Goal: Transaction & Acquisition: Purchase product/service

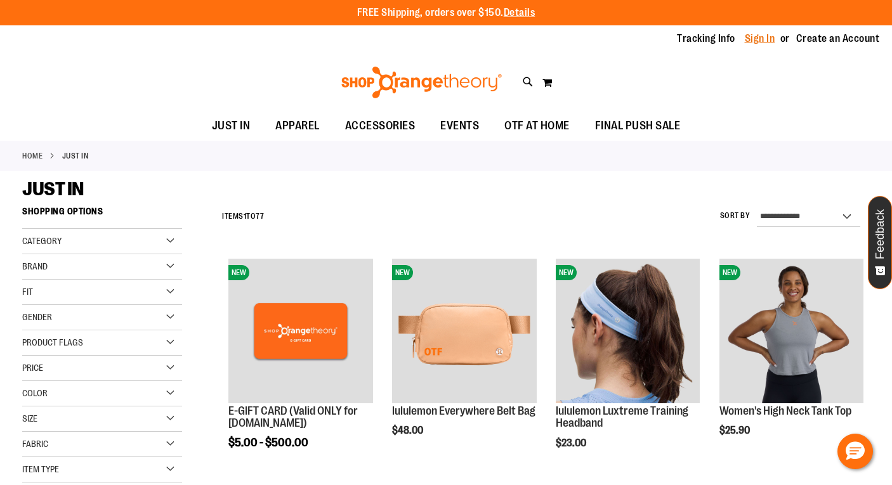
click at [761, 37] on link "Sign In" at bounding box center [760, 39] width 30 height 14
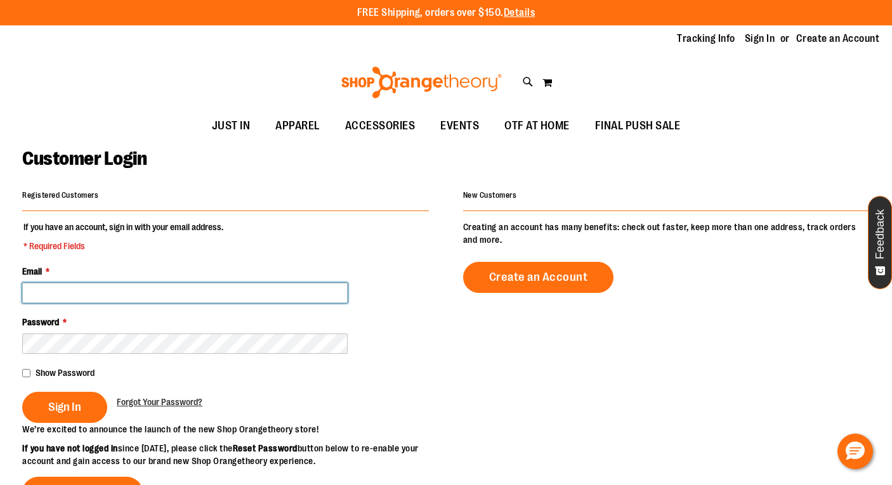
click at [63, 291] on input "Email *" at bounding box center [184, 293] width 325 height 20
paste input "**********"
type input "**********"
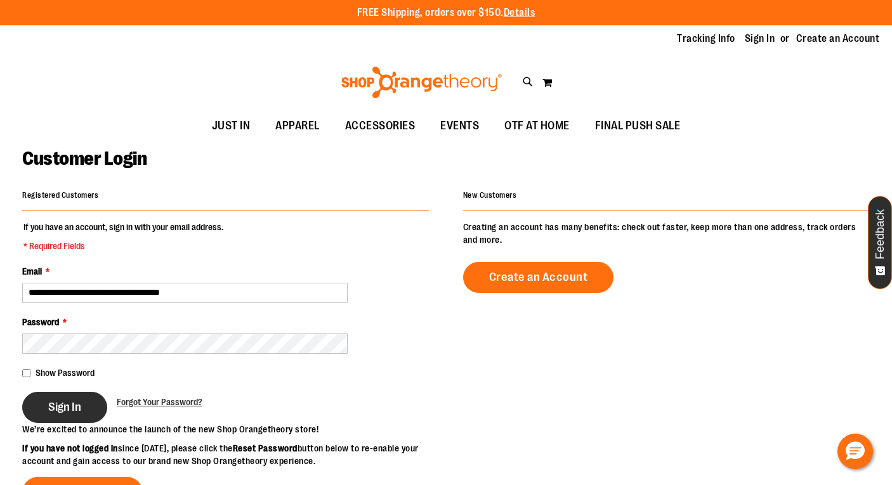
click at [68, 408] on span "Sign In" at bounding box center [64, 407] width 33 height 14
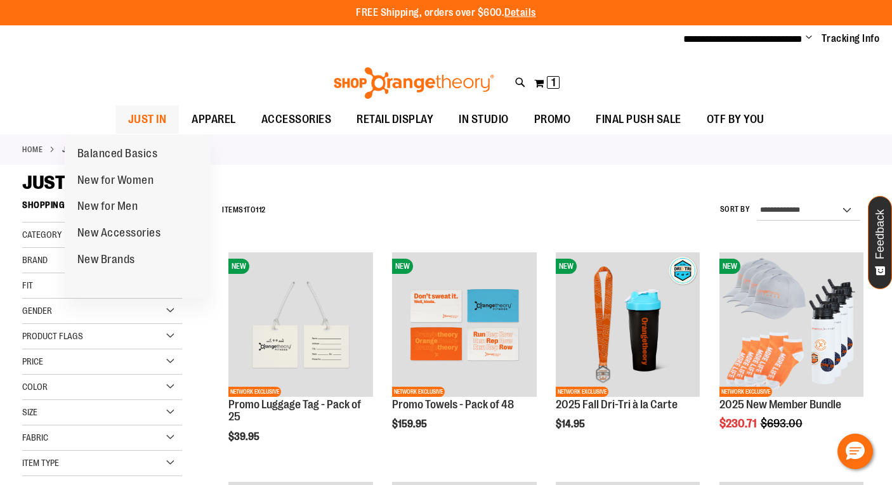
click at [128, 119] on span "JUST IN" at bounding box center [147, 119] width 39 height 29
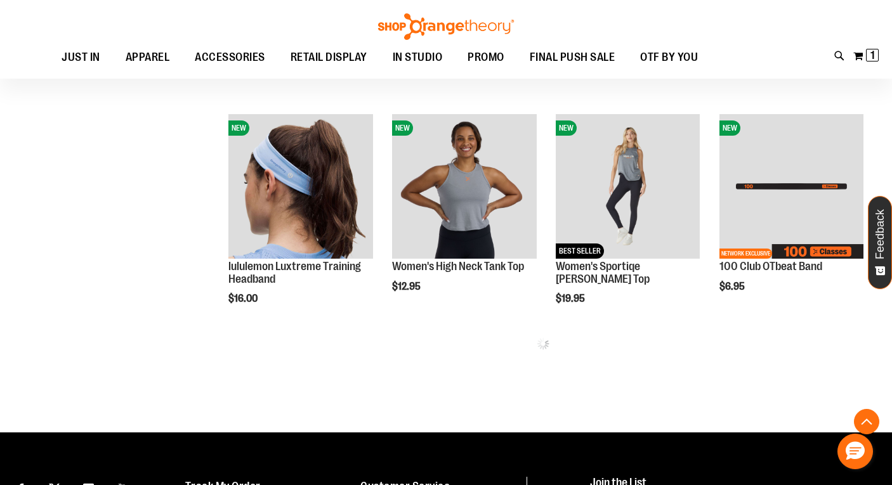
scroll to position [620, 0]
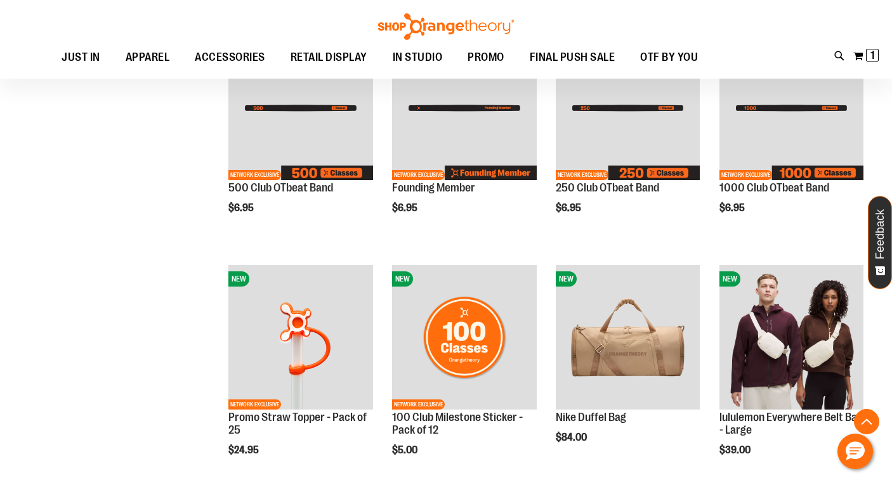
scroll to position [389, 0]
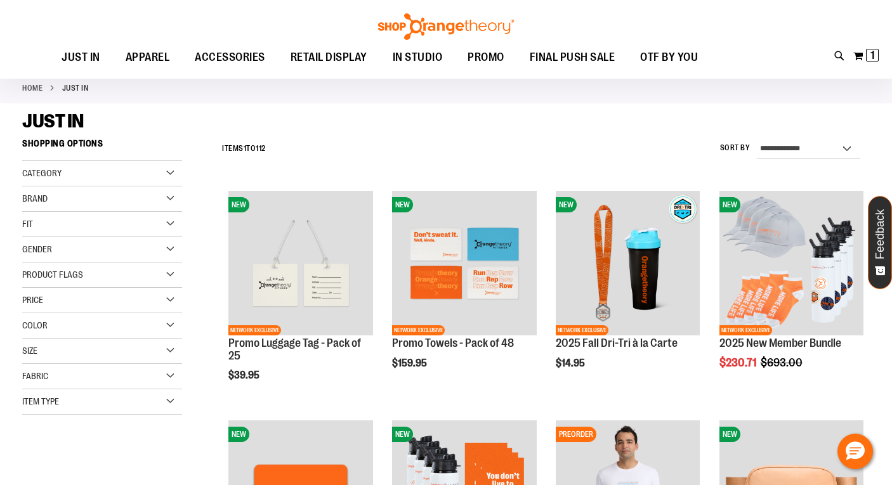
scroll to position [21, 0]
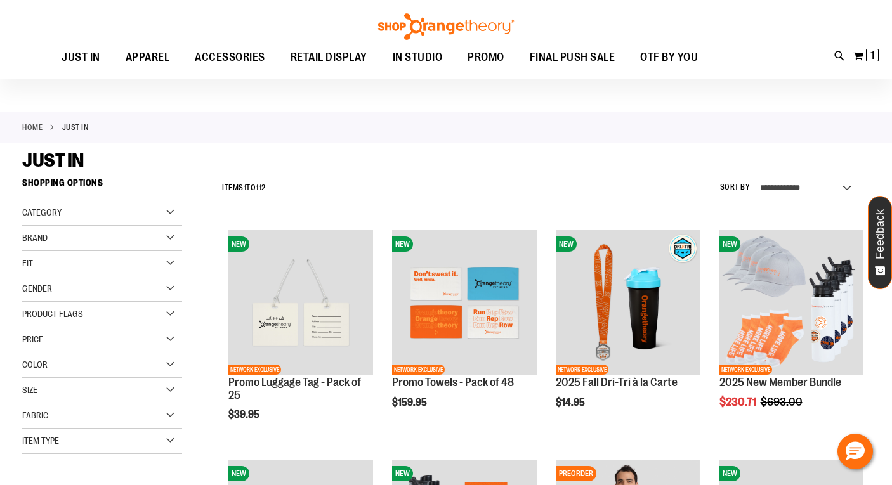
click at [173, 239] on div "Brand" at bounding box center [102, 238] width 160 height 25
click at [31, 264] on link "Nike" at bounding box center [96, 264] width 154 height 13
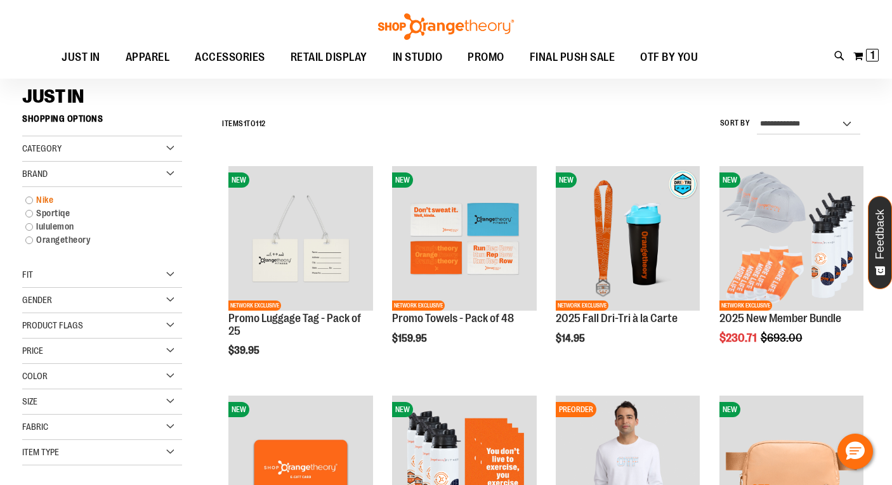
scroll to position [86, 0]
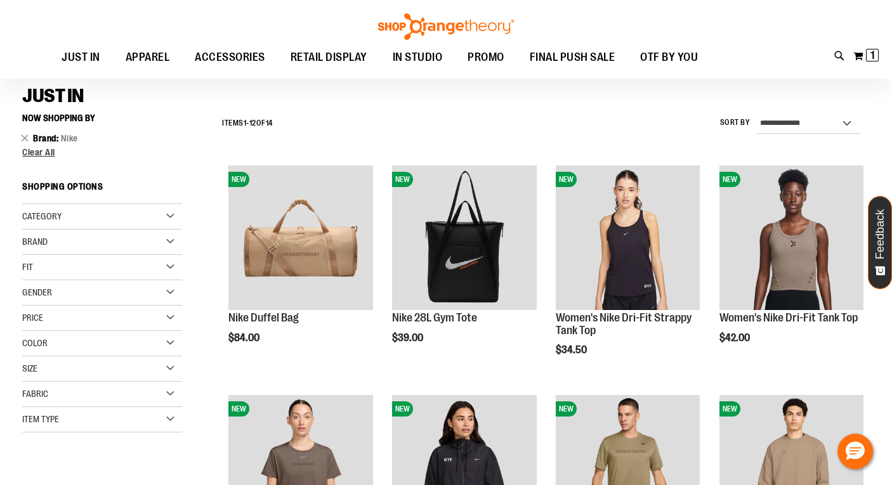
click at [37, 245] on span "Brand" at bounding box center [34, 242] width 25 height 10
click at [37, 296] on link "lululemon" at bounding box center [96, 294] width 154 height 13
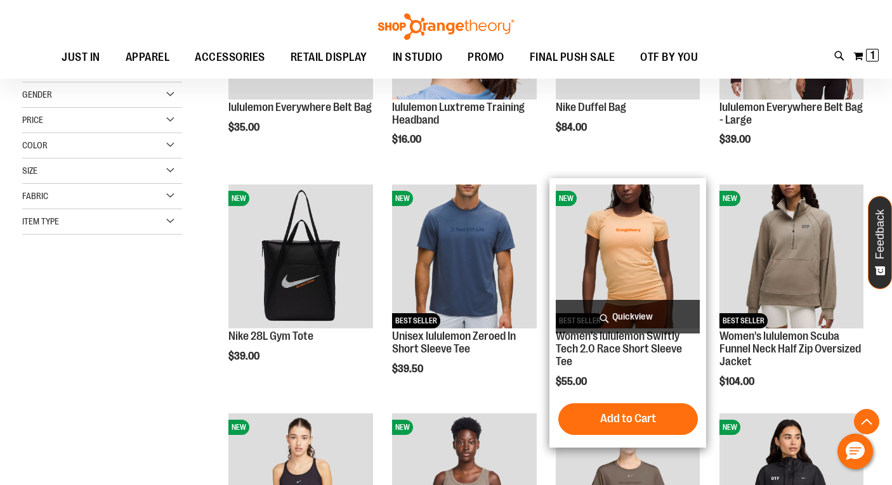
scroll to position [308, 0]
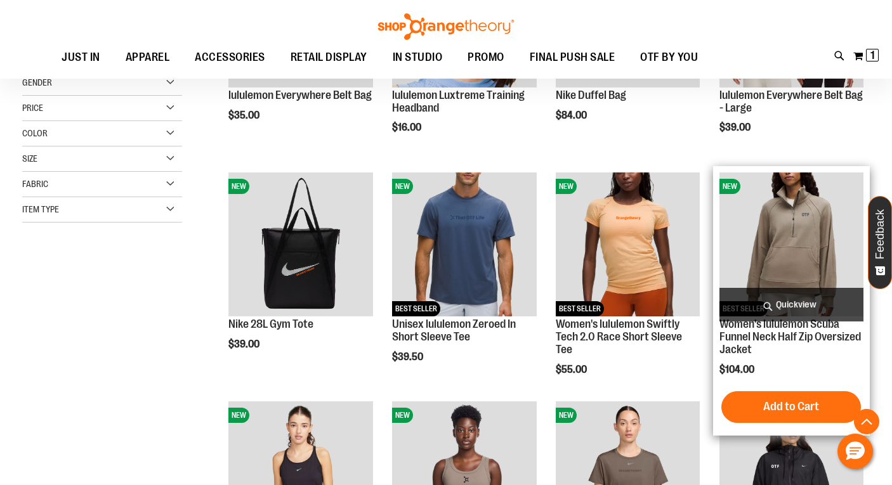
click at [823, 303] on span "Quickview" at bounding box center [791, 305] width 144 height 34
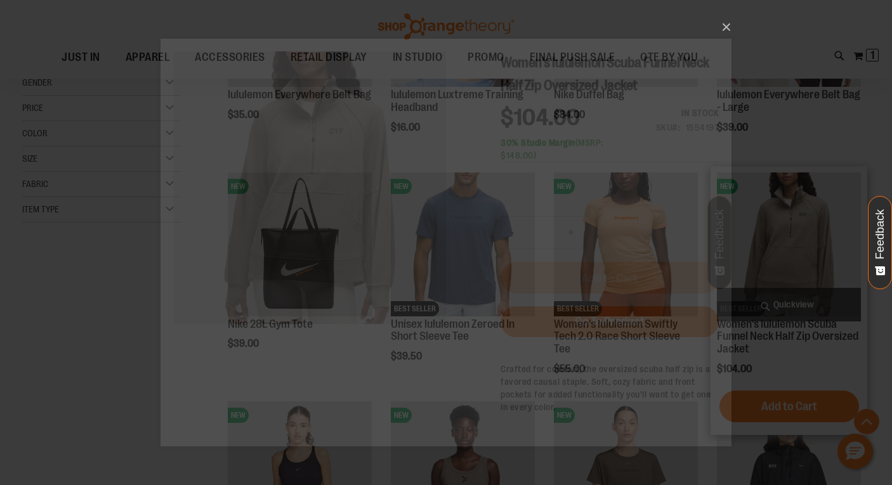
scroll to position [0, 0]
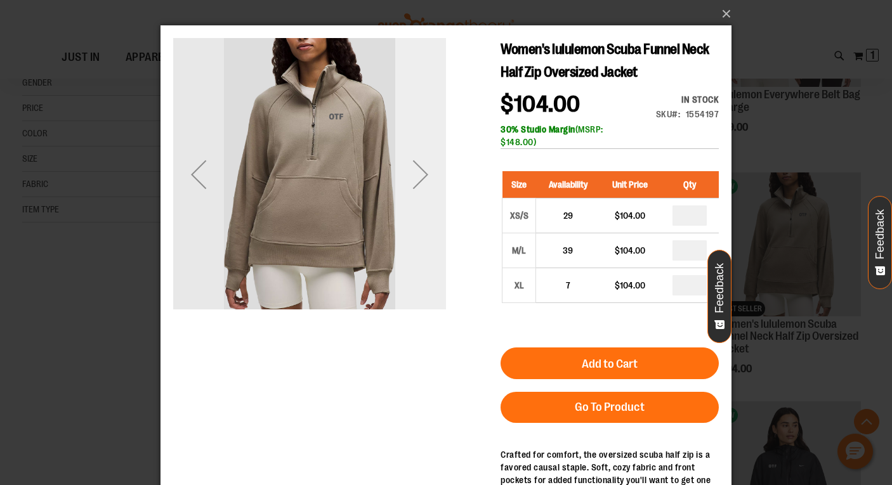
click at [419, 175] on div "Next" at bounding box center [420, 174] width 51 height 51
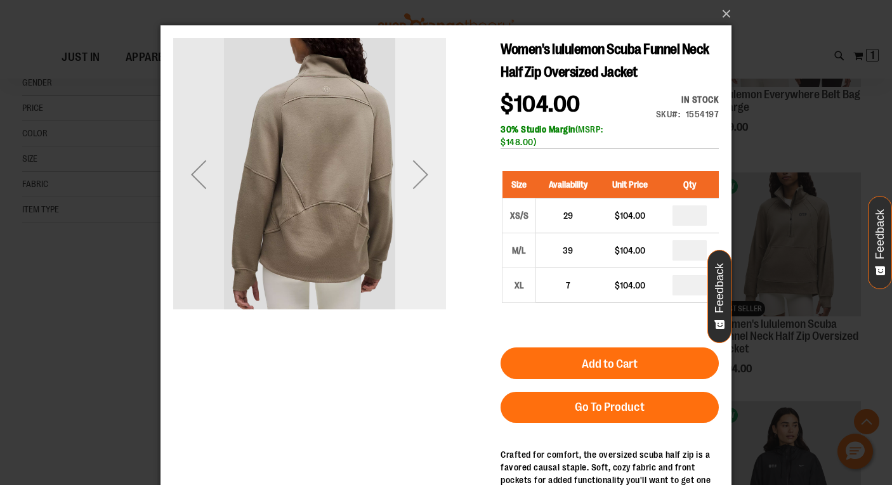
click at [424, 166] on div "Next" at bounding box center [420, 174] width 51 height 51
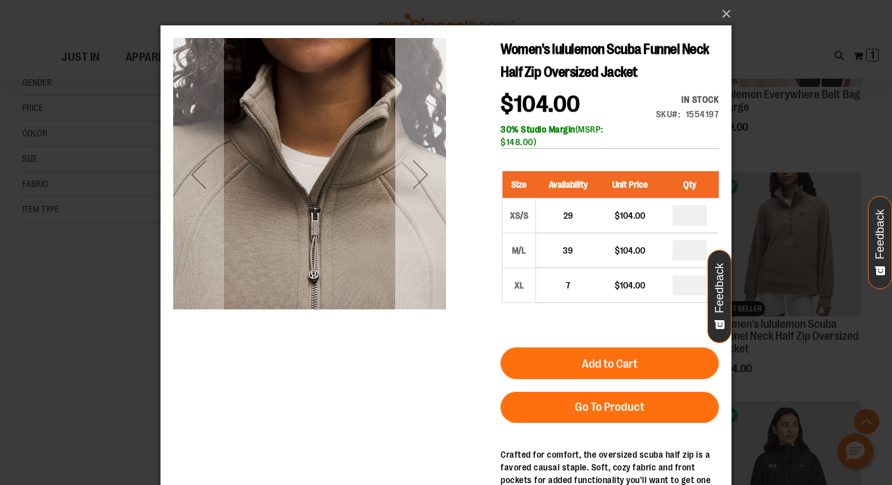
click at [424, 166] on div "Next" at bounding box center [420, 174] width 51 height 51
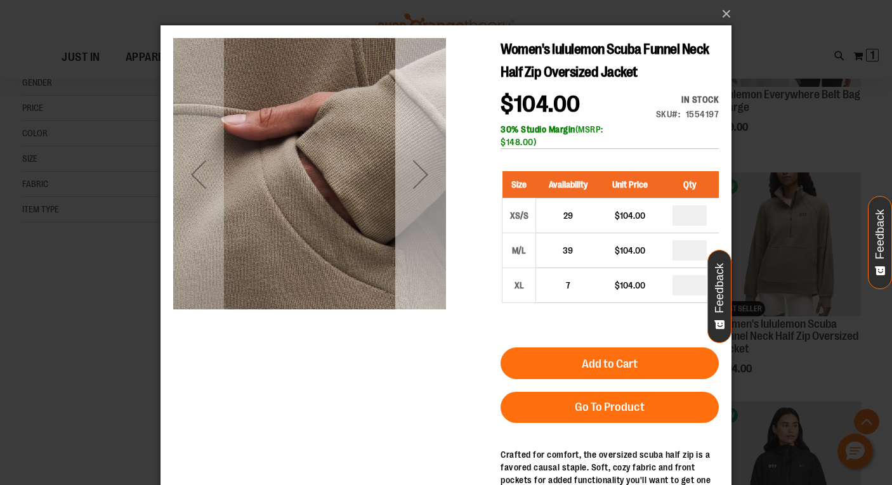
click at [420, 168] on div "Next" at bounding box center [420, 174] width 51 height 51
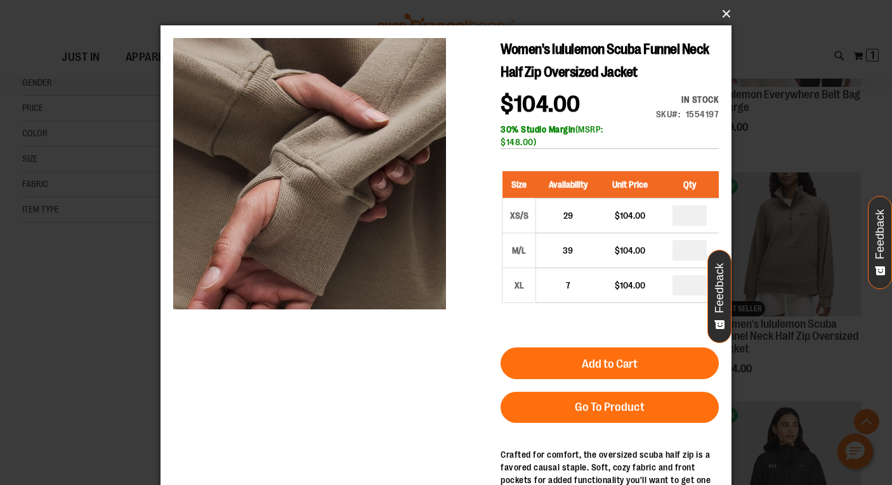
click at [725, 13] on button "×" at bounding box center [449, 14] width 571 height 28
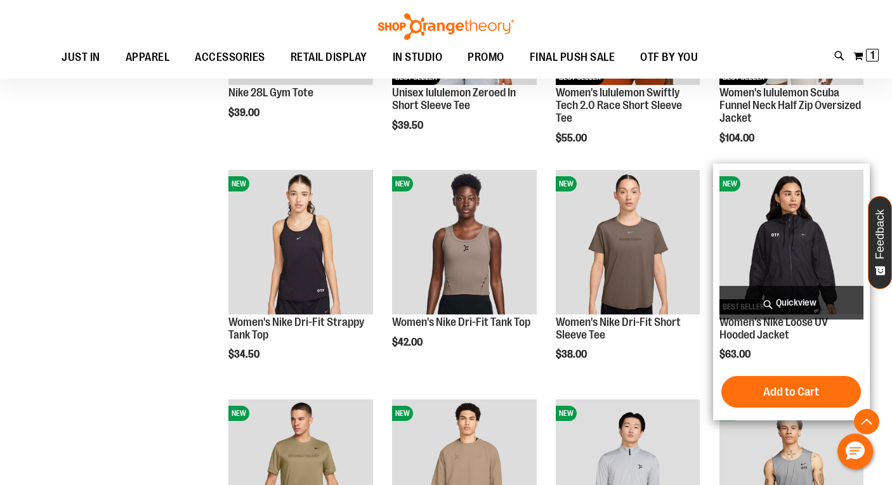
scroll to position [541, 0]
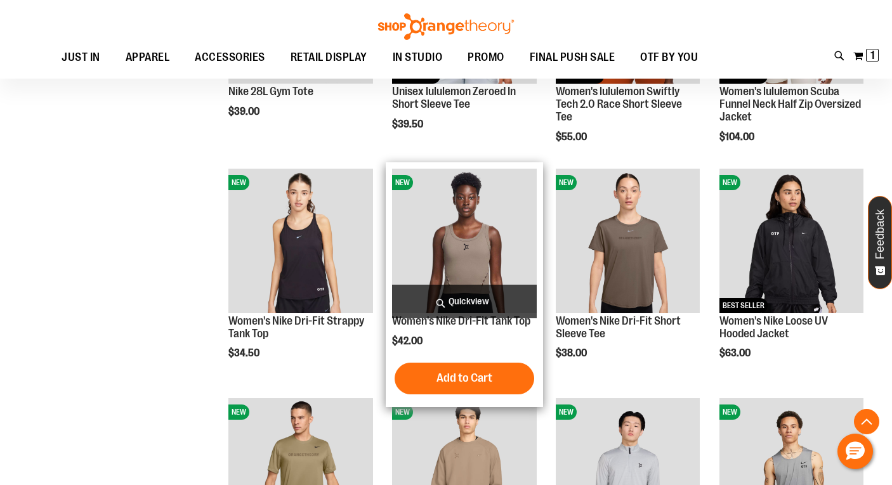
click at [480, 299] on span "Quickview" at bounding box center [464, 302] width 144 height 34
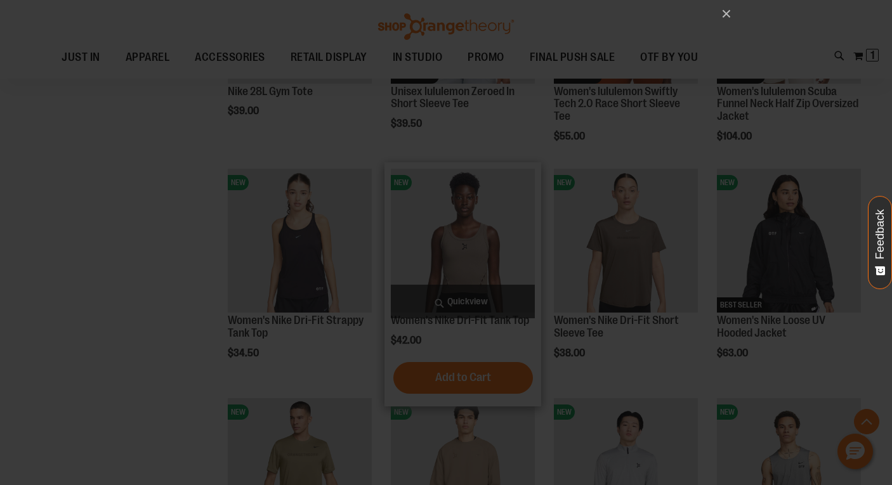
scroll to position [0, 0]
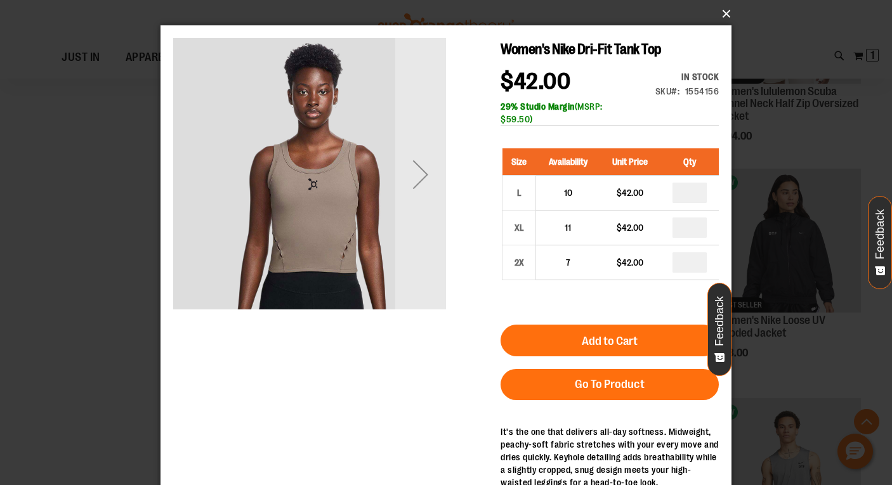
click at [728, 10] on button "×" at bounding box center [449, 14] width 571 height 28
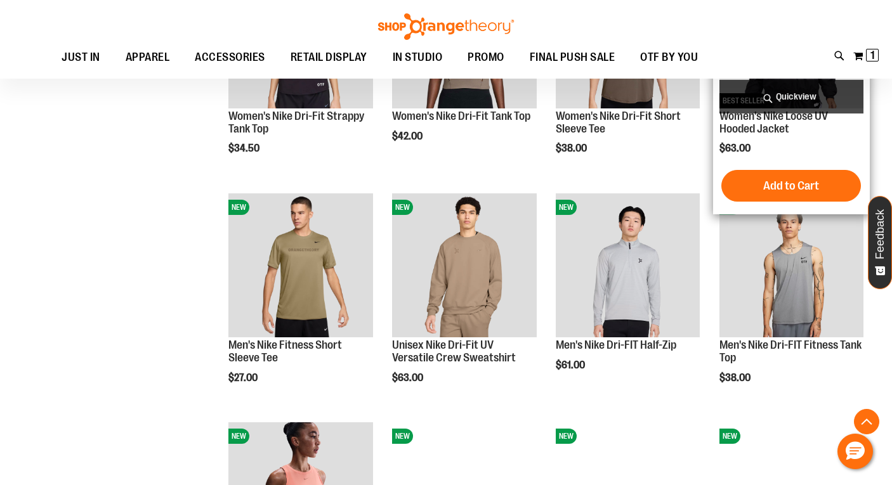
scroll to position [775, 0]
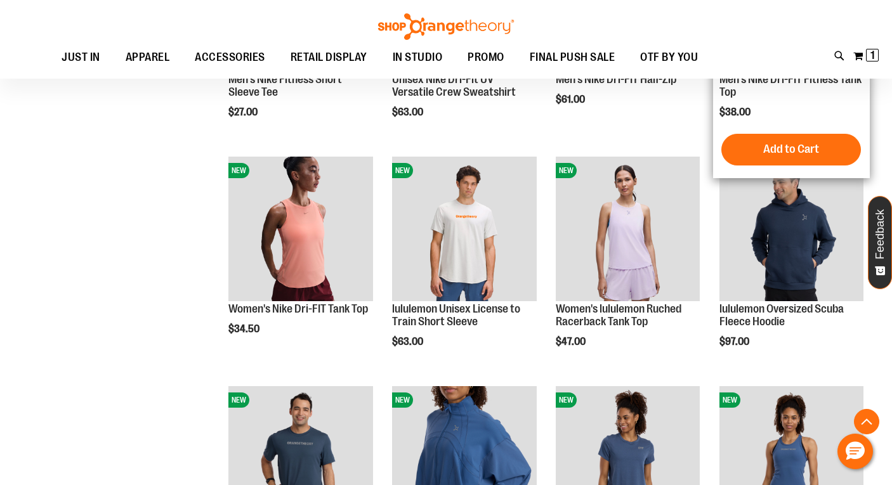
scroll to position [1011, 0]
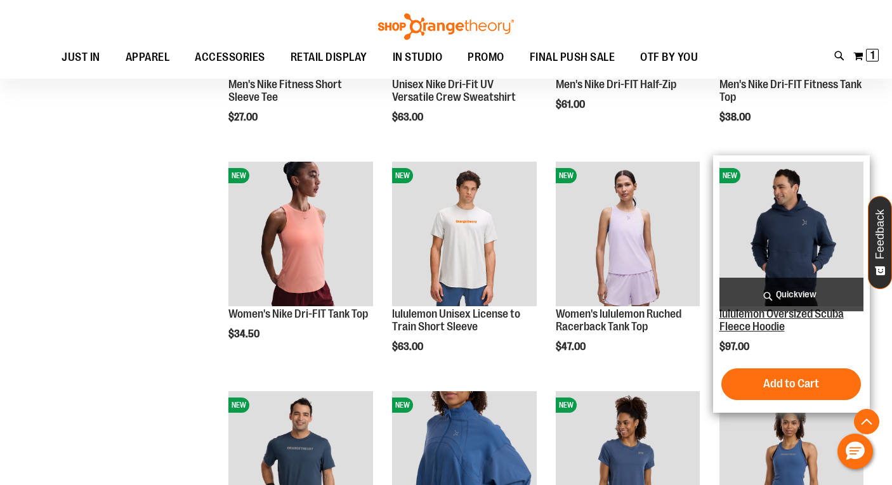
scroll to position [1003, 0]
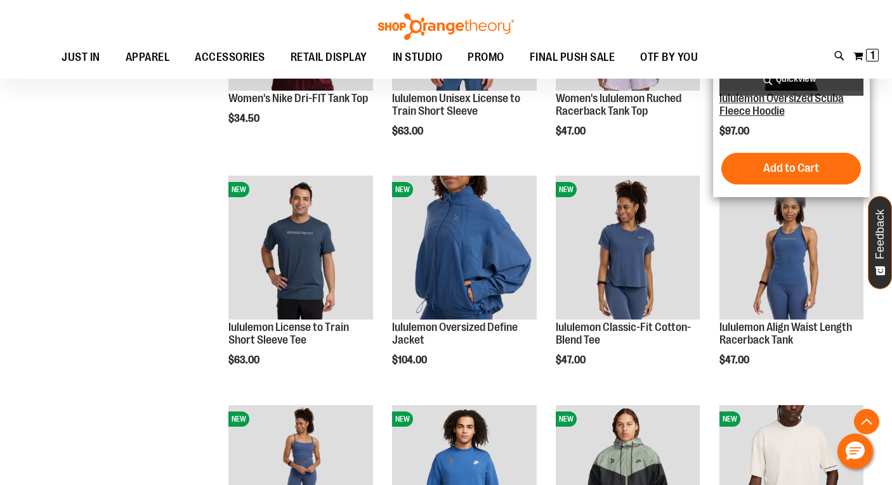
scroll to position [1419, 0]
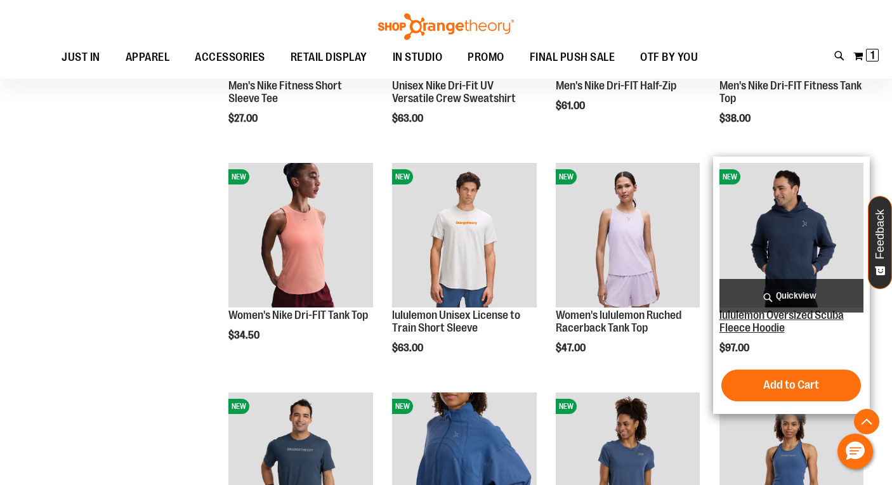
scroll to position [854, 0]
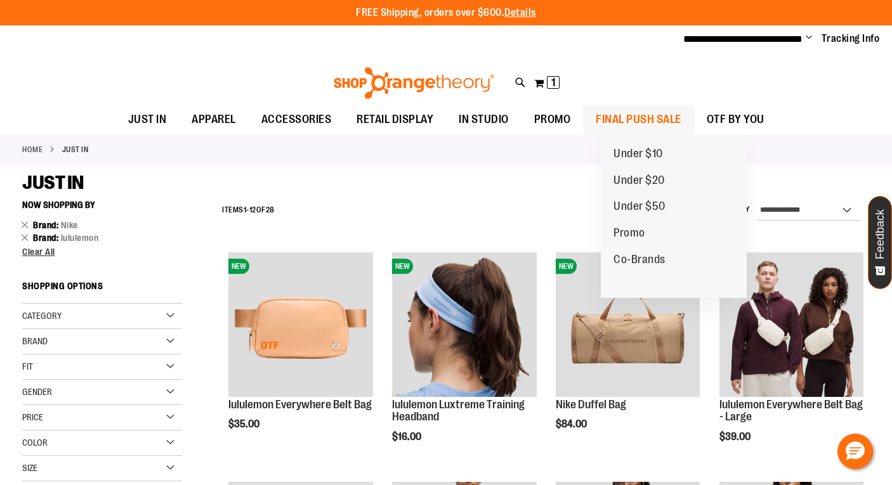
click at [681, 120] on span "FINAL PUSH SALE" at bounding box center [639, 119] width 86 height 29
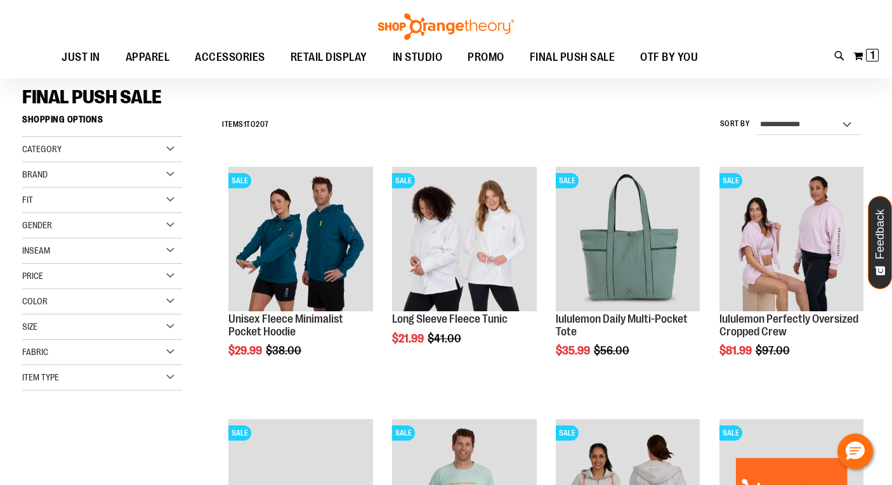
scroll to position [20, 0]
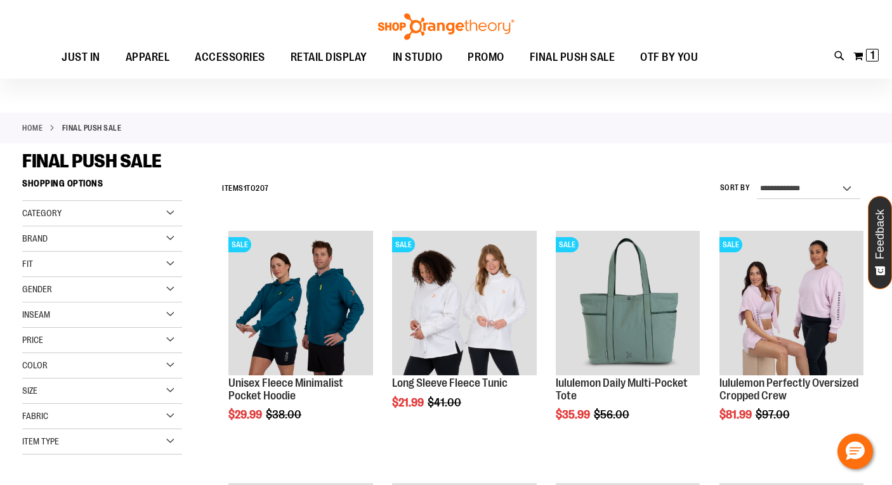
click at [171, 239] on div "Brand" at bounding box center [102, 238] width 160 height 25
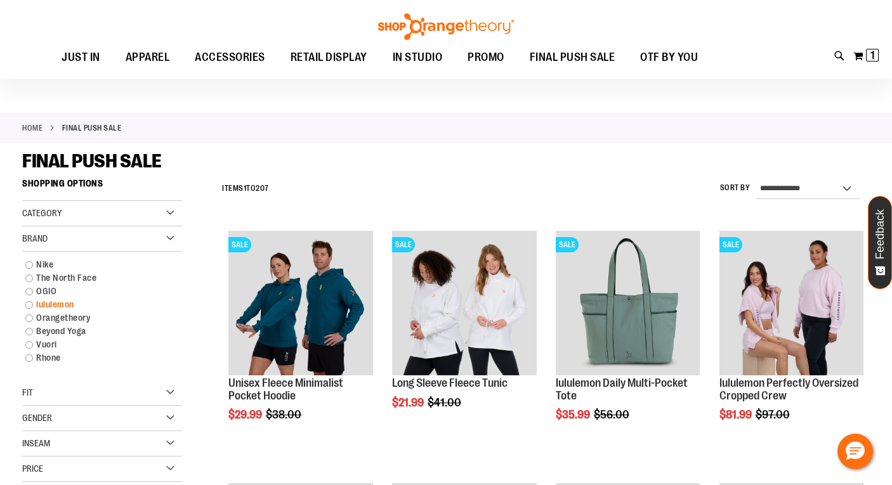
click at [46, 308] on link "lululemon" at bounding box center [96, 304] width 154 height 13
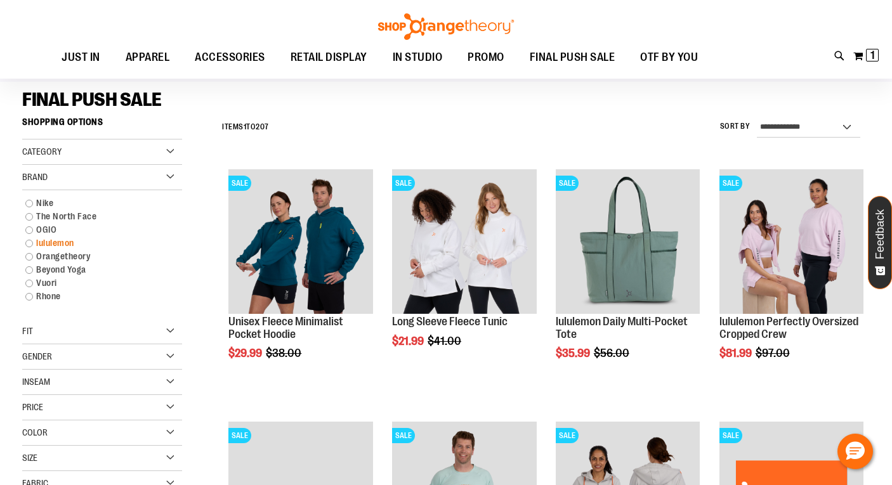
scroll to position [86, 0]
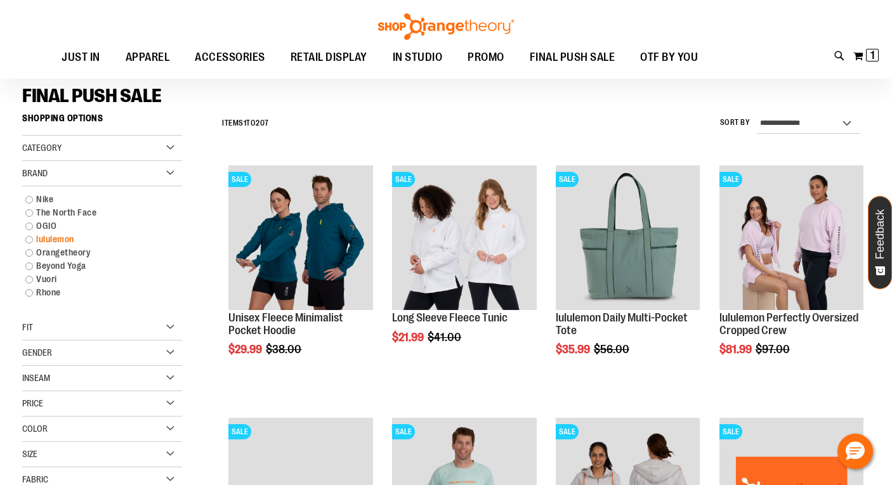
click at [58, 240] on link "lululemon" at bounding box center [96, 239] width 154 height 13
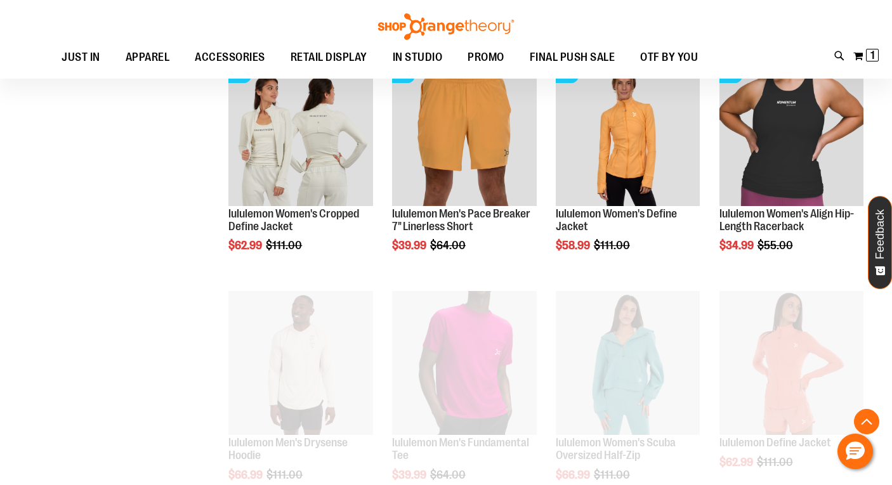
scroll to position [706, 0]
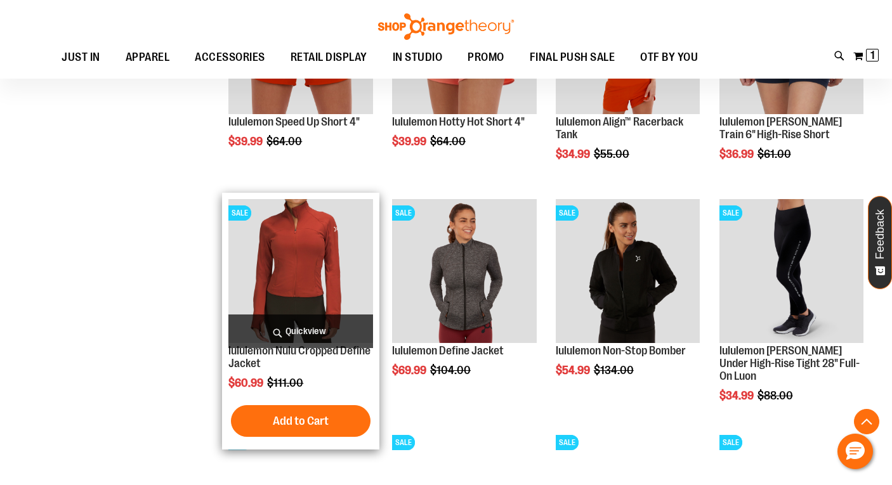
scroll to position [1204, 0]
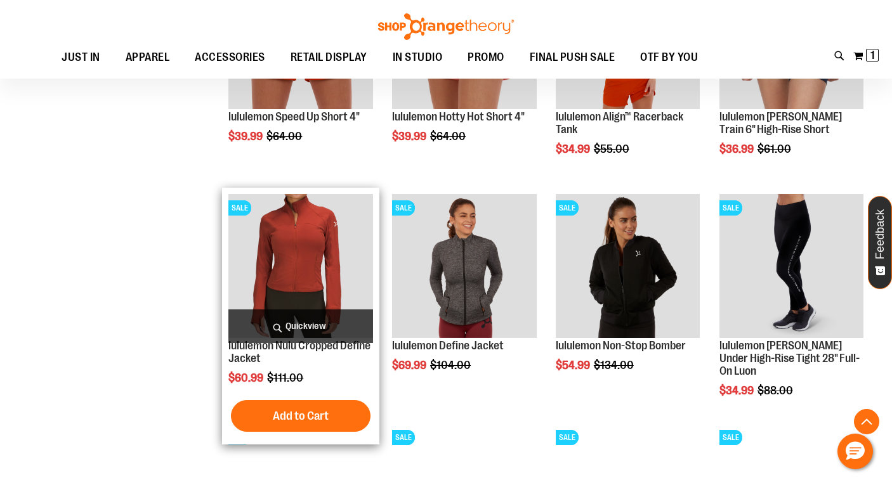
click at [291, 325] on span "Quickview" at bounding box center [300, 327] width 144 height 34
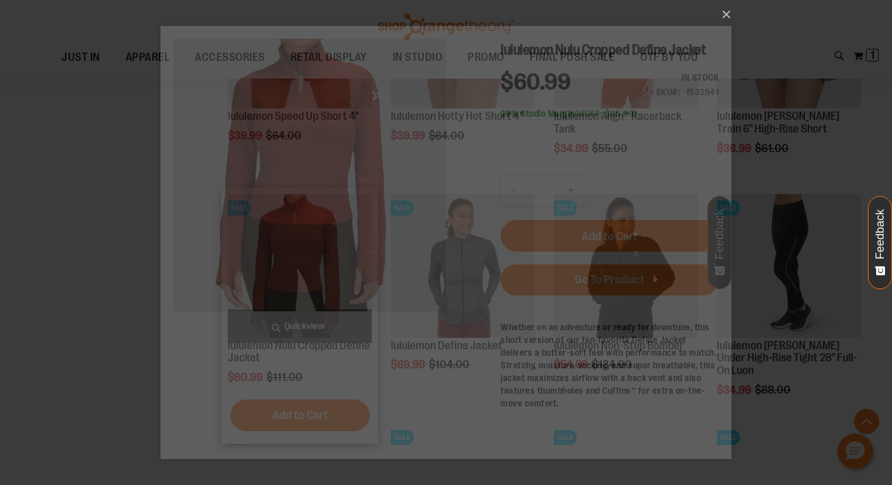
scroll to position [0, 0]
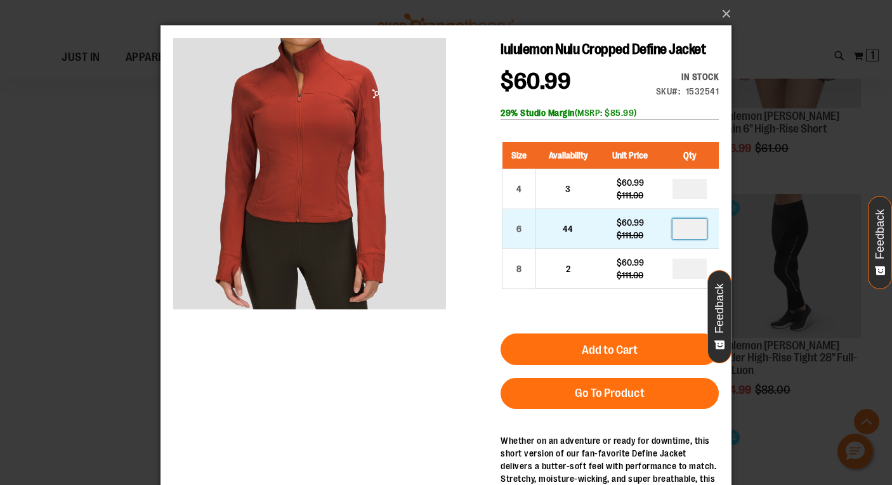
click at [694, 239] on input "number" at bounding box center [689, 229] width 34 height 20
type input "*"
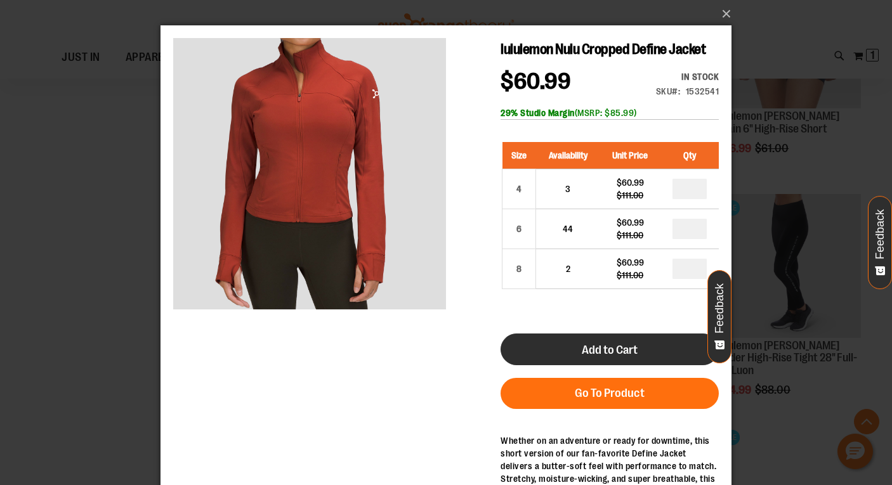
click at [650, 357] on button "Add to Cart" at bounding box center [610, 350] width 218 height 32
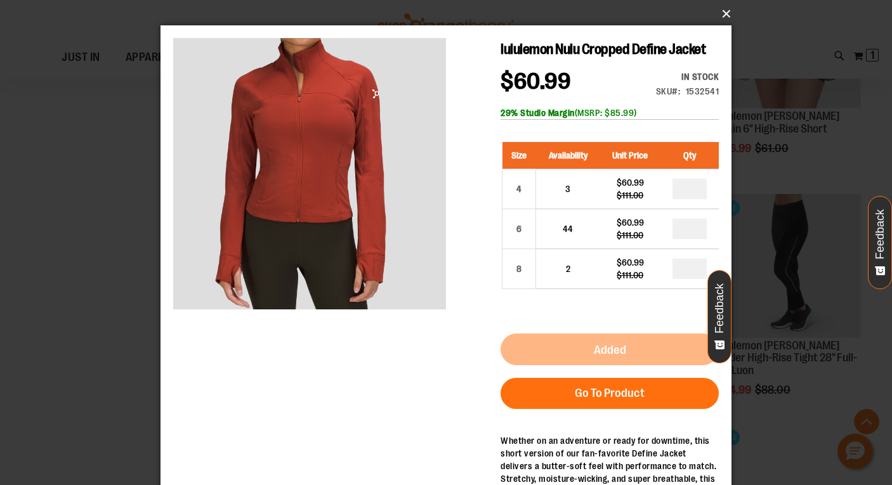
click at [724, 11] on button "×" at bounding box center [449, 14] width 571 height 28
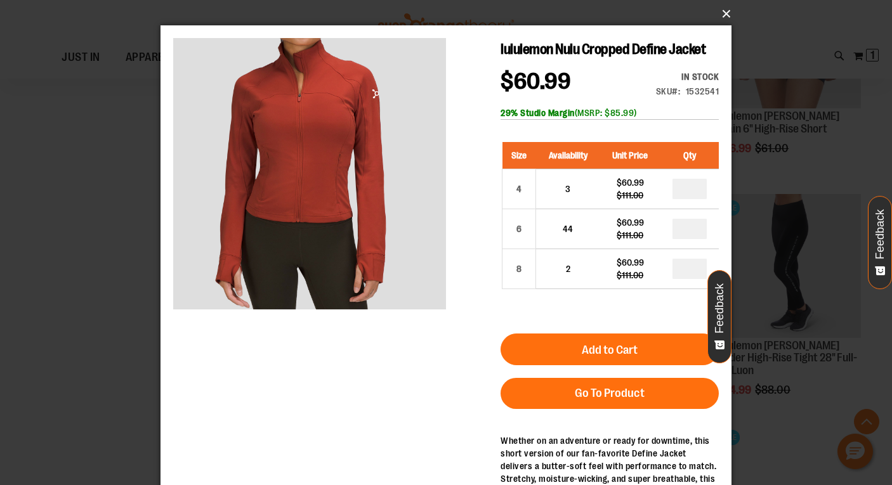
click at [724, 11] on button "×" at bounding box center [449, 14] width 571 height 28
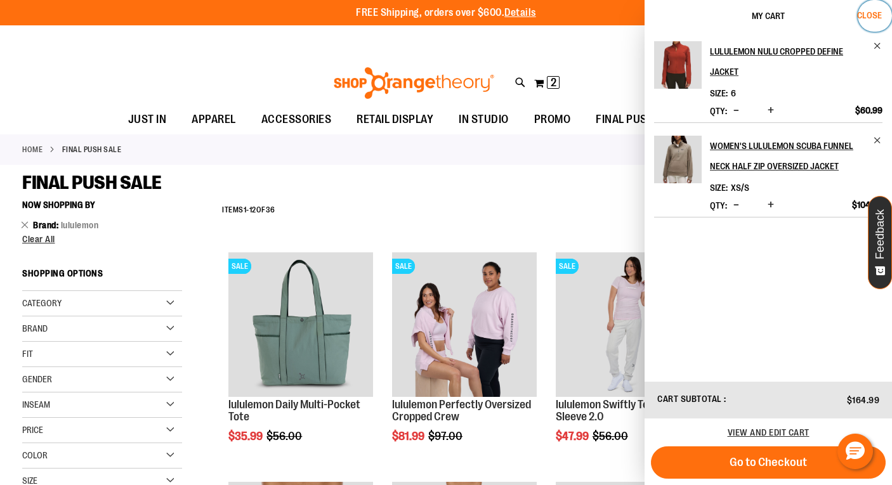
click at [878, 13] on span "Close" at bounding box center [869, 15] width 25 height 10
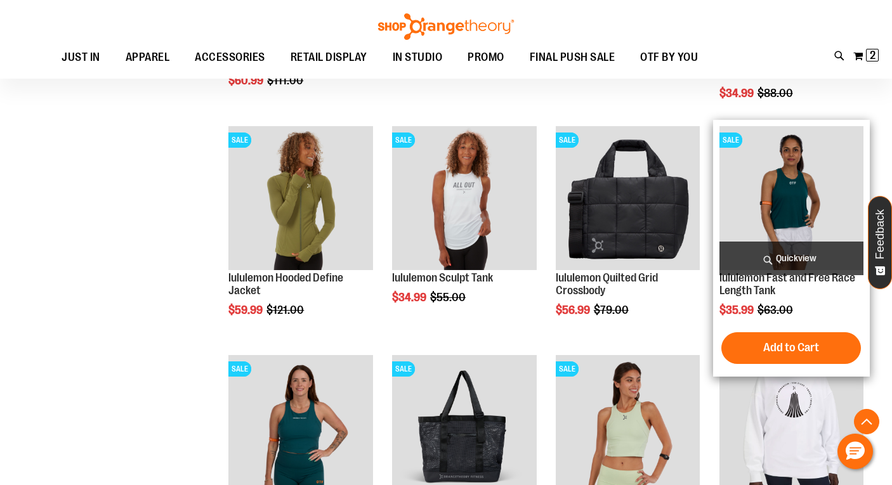
scroll to position [1505, 0]
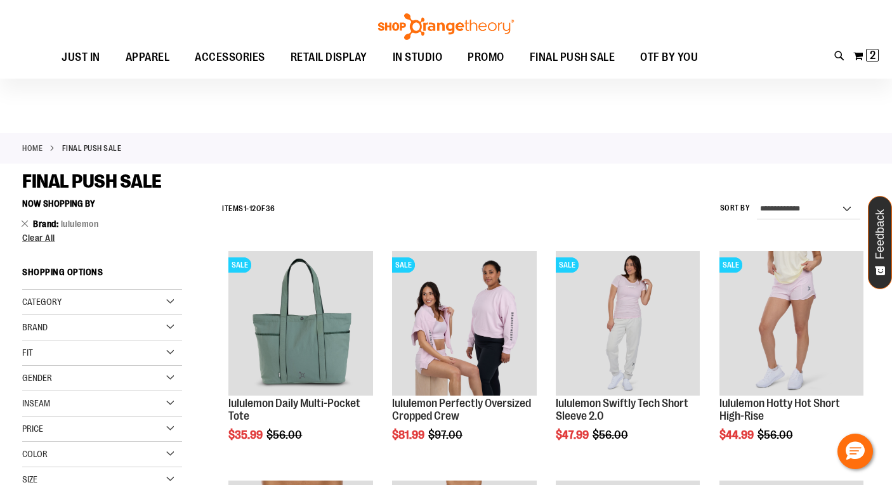
scroll to position [1, 0]
click at [169, 327] on div "Brand" at bounding box center [102, 327] width 160 height 25
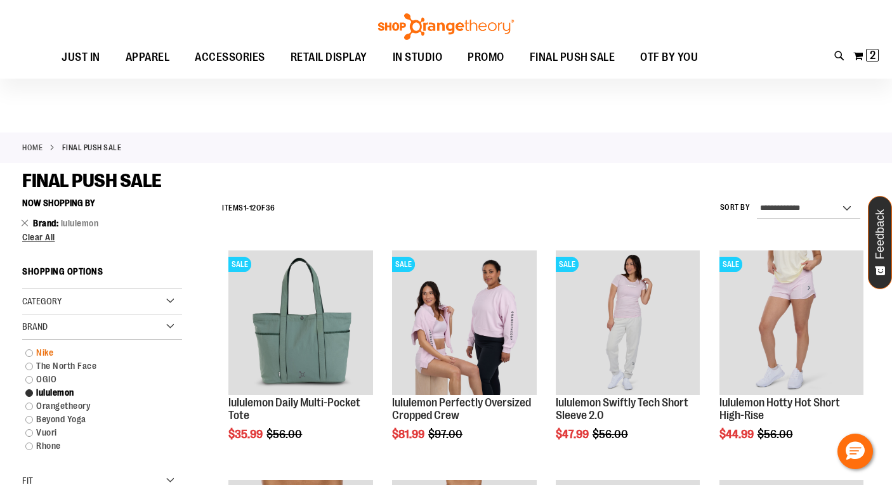
click at [45, 351] on link "Nike" at bounding box center [96, 352] width 154 height 13
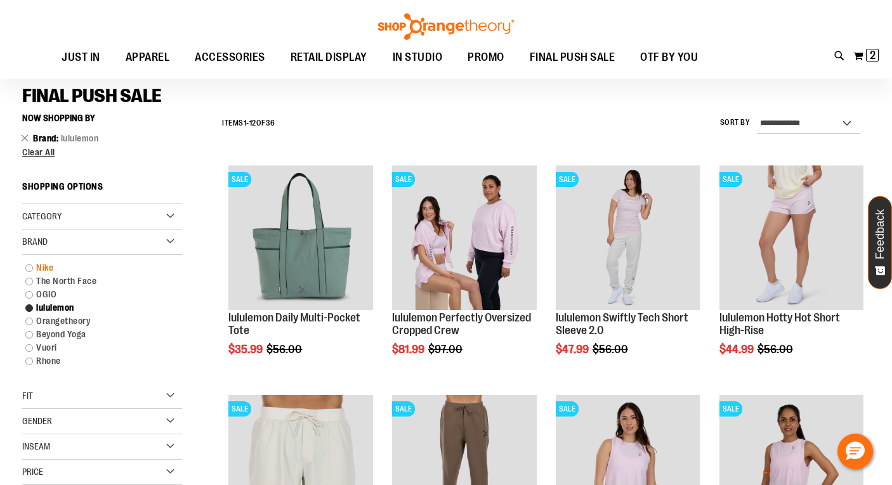
scroll to position [86, 0]
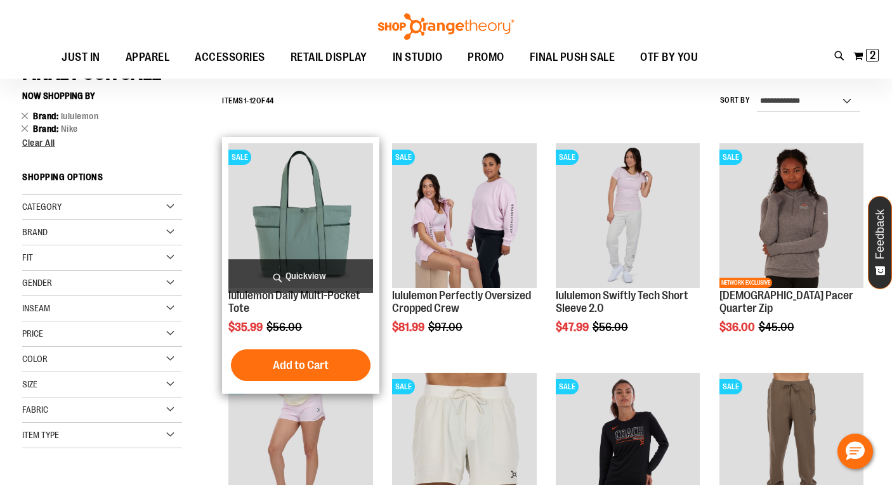
scroll to position [109, 0]
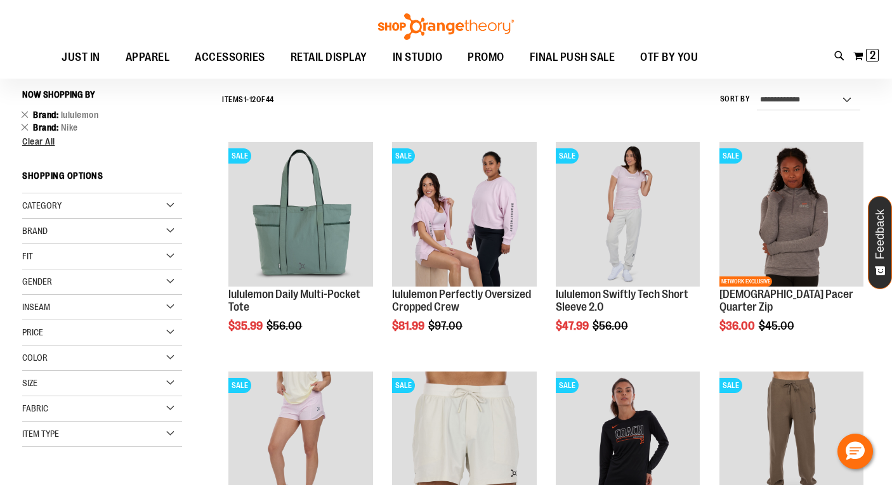
click at [169, 233] on div "Brand" at bounding box center [102, 231] width 160 height 25
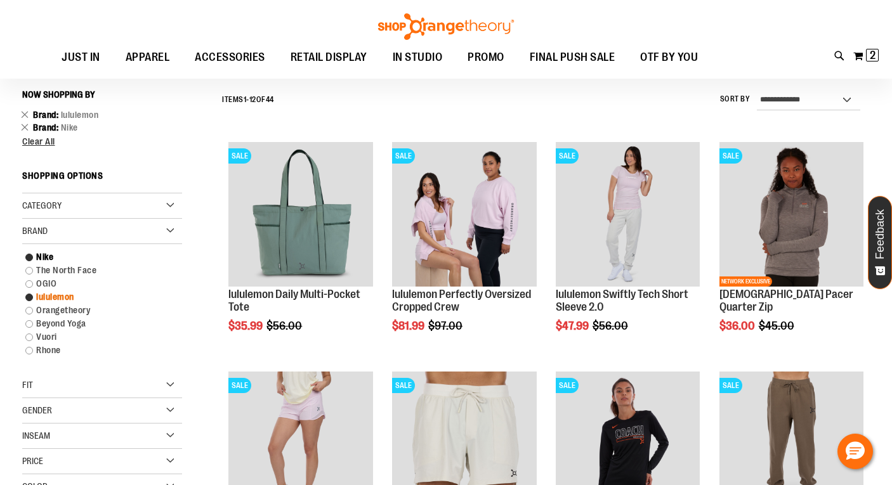
click at [72, 295] on link "lululemon" at bounding box center [96, 297] width 154 height 13
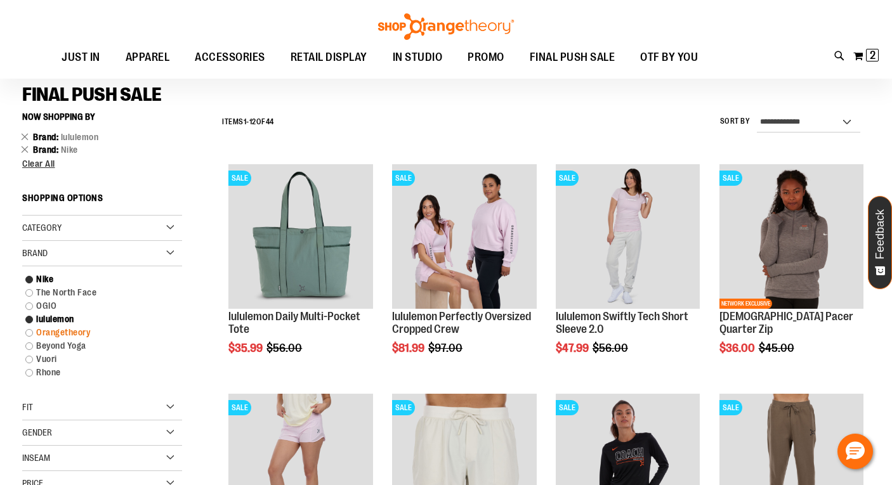
scroll to position [86, 0]
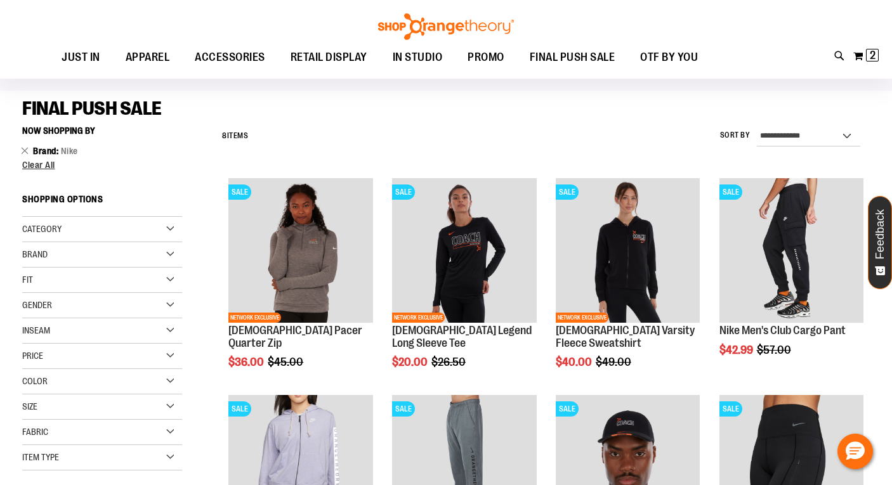
scroll to position [70, 0]
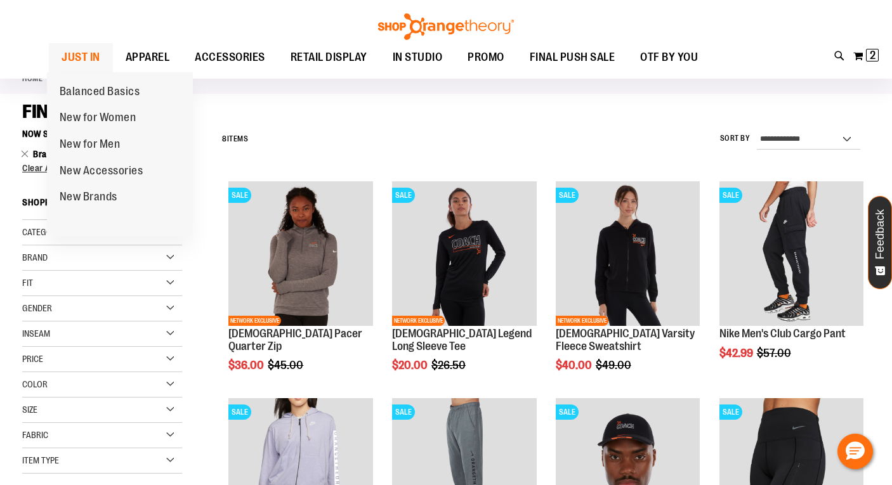
click at [77, 53] on span "JUST IN" at bounding box center [81, 57] width 39 height 29
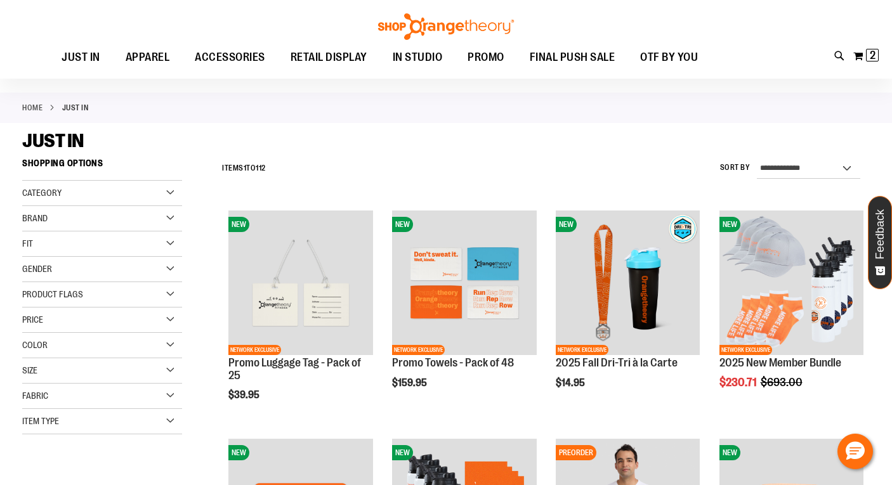
scroll to position [45, 0]
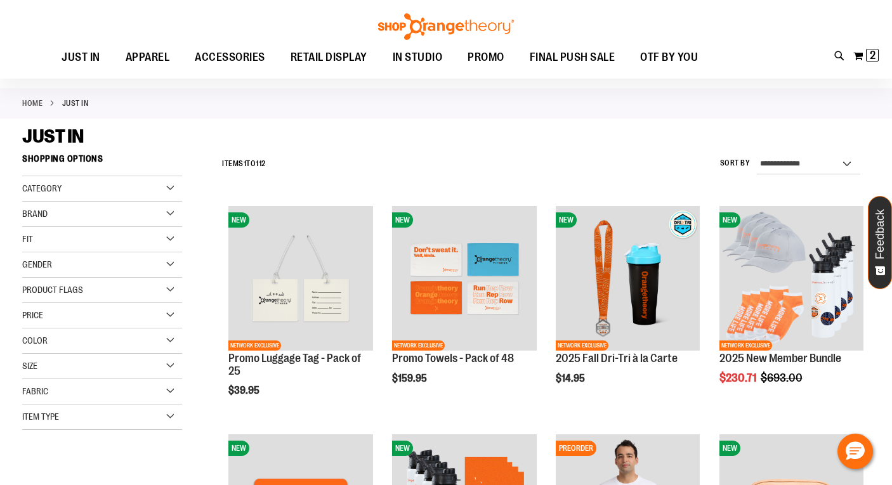
click at [167, 214] on div "Brand" at bounding box center [102, 214] width 160 height 25
click at [66, 239] on link "Nike" at bounding box center [96, 239] width 154 height 13
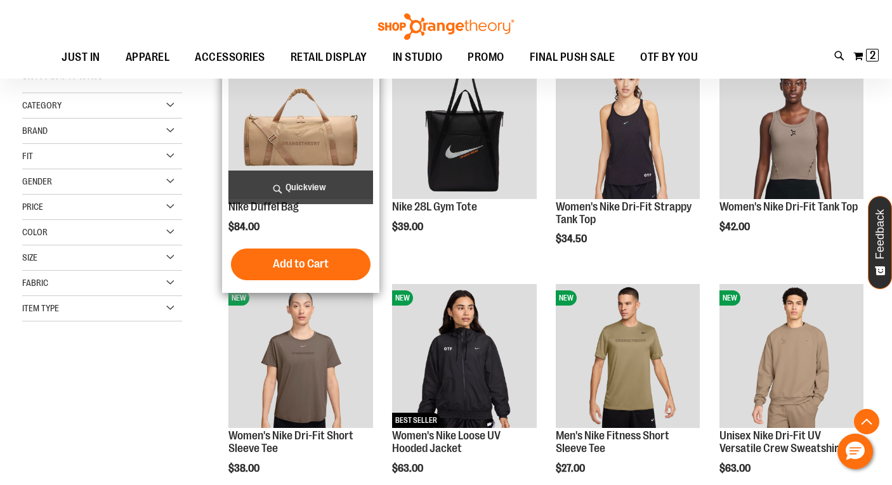
scroll to position [242, 0]
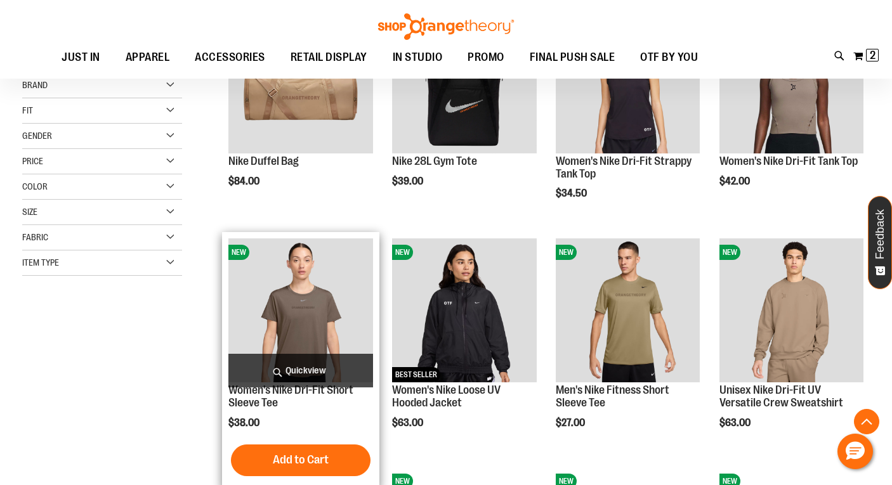
click at [313, 367] on span "Quickview" at bounding box center [300, 371] width 144 height 34
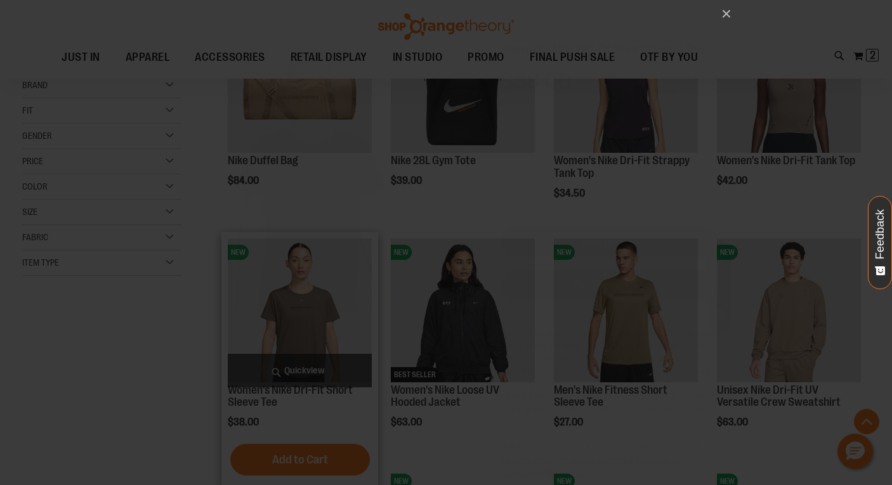
scroll to position [0, 0]
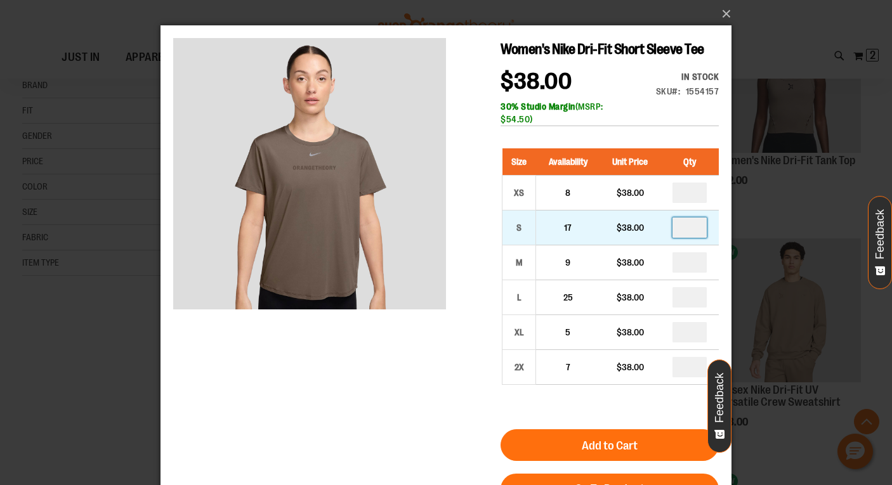
drag, startPoint x: 700, startPoint y: 252, endPoint x: 688, endPoint y: 252, distance: 11.4
click at [688, 238] on input "number" at bounding box center [689, 228] width 34 height 20
type input "*"
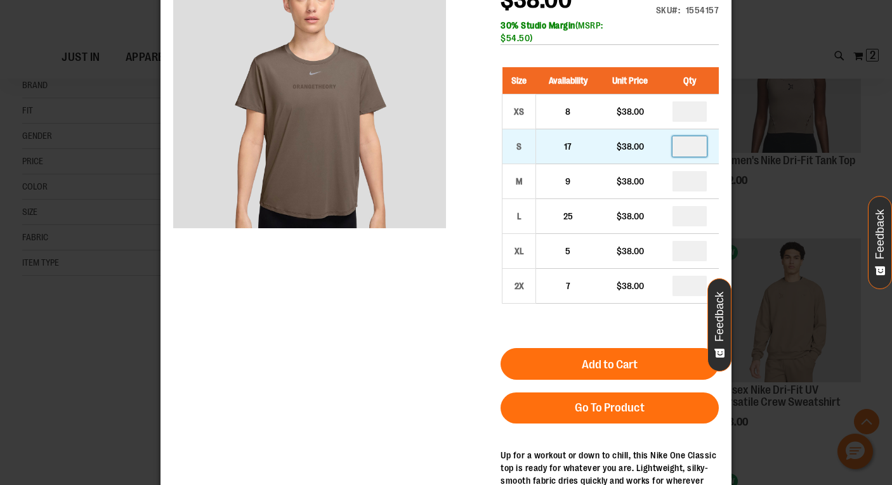
scroll to position [131, 0]
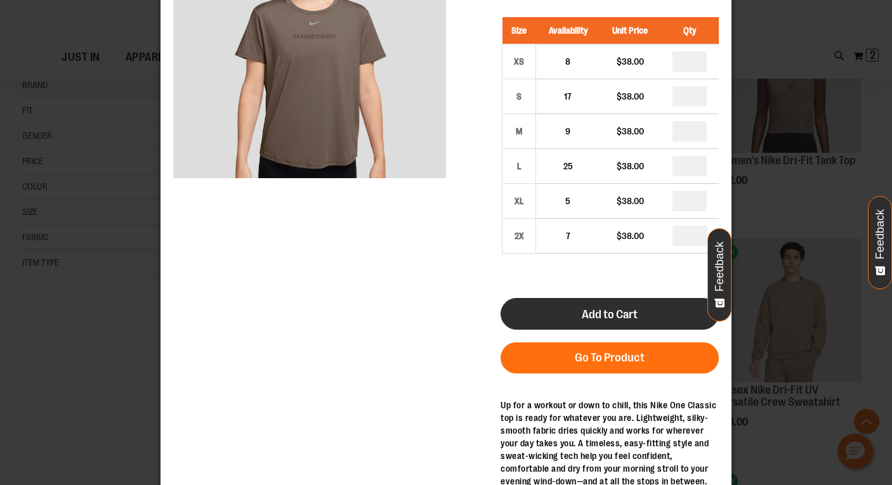
click at [593, 322] on span "Add to Cart" at bounding box center [610, 315] width 56 height 14
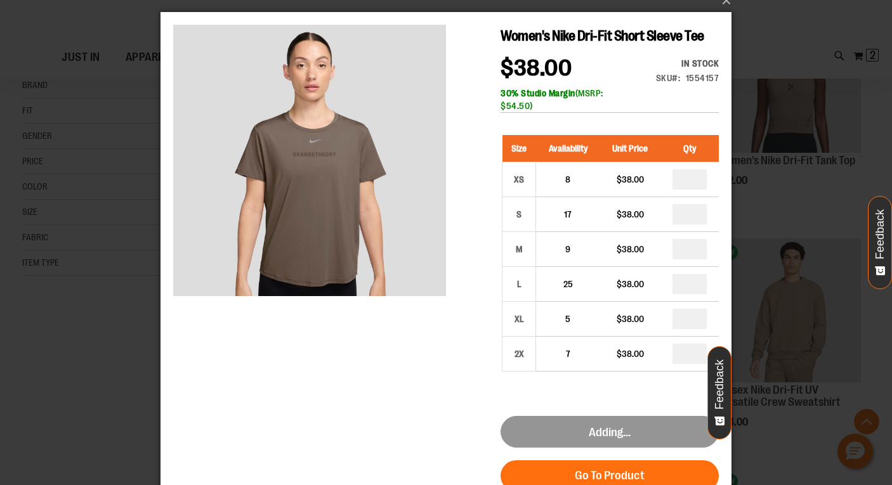
scroll to position [0, 0]
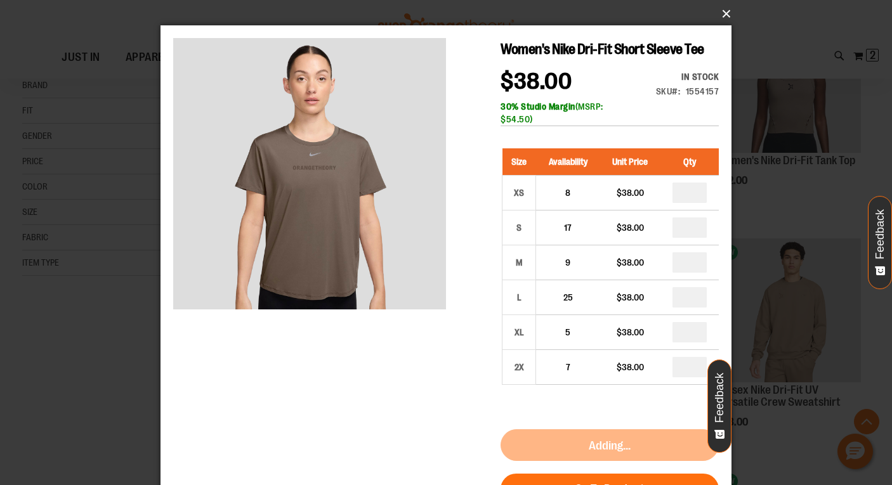
click at [728, 13] on button "×" at bounding box center [449, 14] width 571 height 28
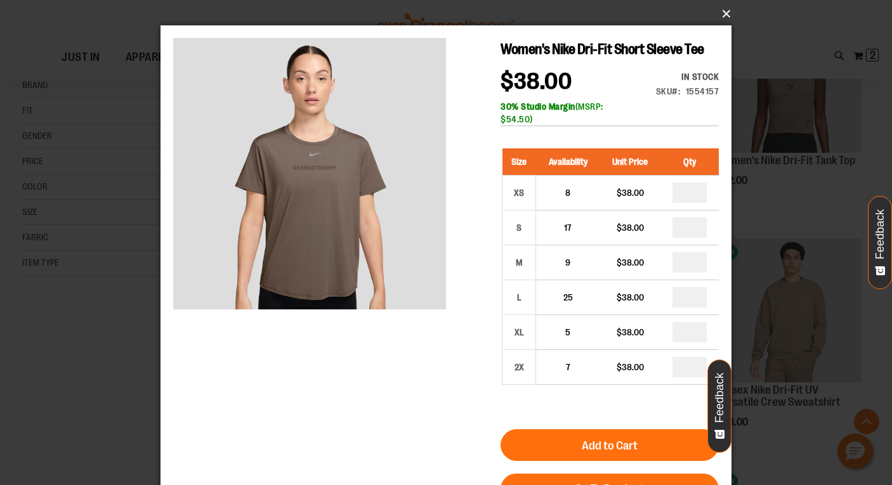
click at [724, 13] on button "×" at bounding box center [449, 14] width 571 height 28
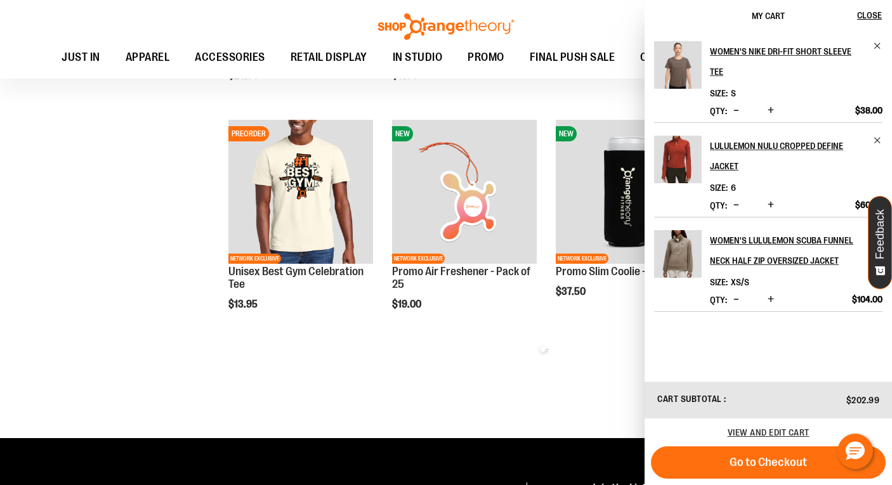
scroll to position [1377, 0]
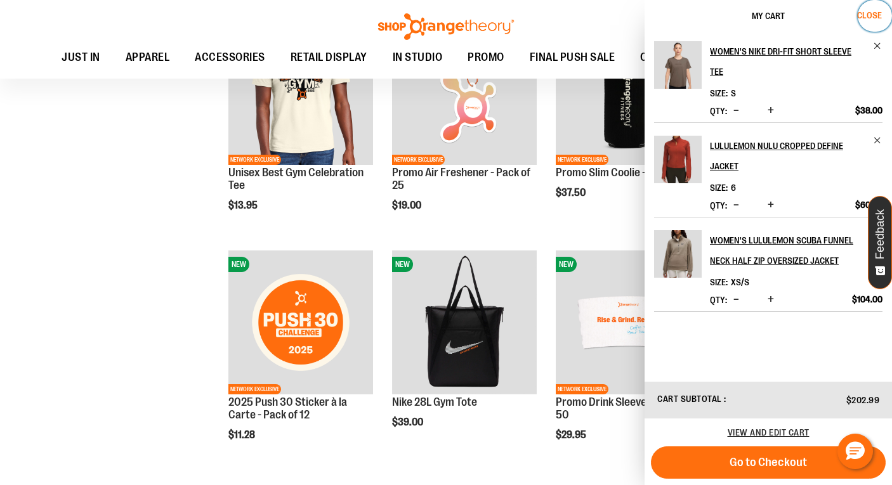
click at [872, 16] on span "Close" at bounding box center [869, 15] width 25 height 10
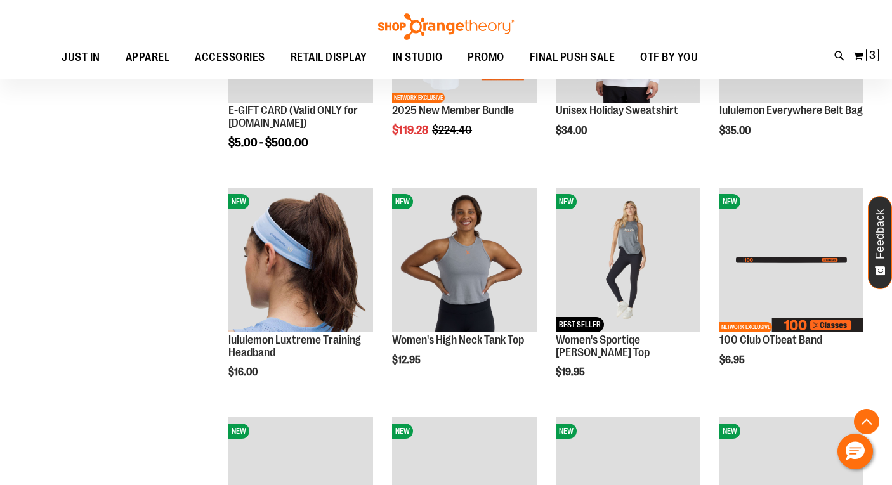
scroll to position [169, 0]
